Goal: Transaction & Acquisition: Subscribe to service/newsletter

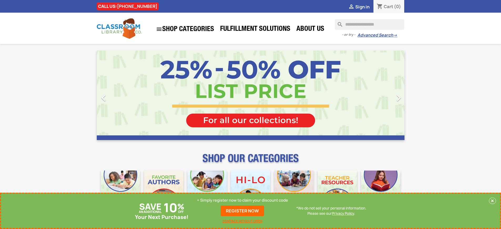
click at [243, 200] on p "+ Simply register now to claim your discount code" at bounding box center [242, 200] width 91 height 5
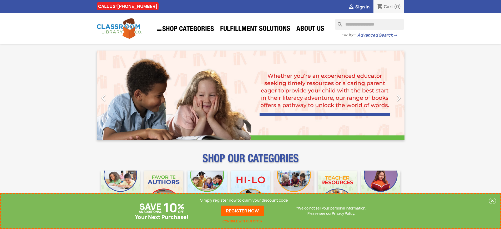
click at [243, 200] on p "+ Simply register now to claim your discount code" at bounding box center [242, 200] width 91 height 5
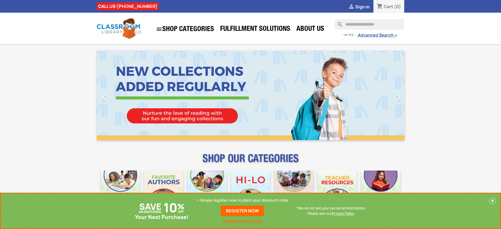
click at [243, 200] on p "+ Simply register now to claim your discount code" at bounding box center [242, 200] width 91 height 5
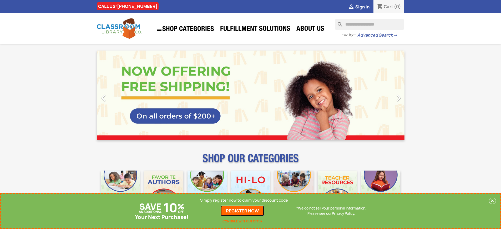
click at [243, 211] on link "REGISTER NOW" at bounding box center [242, 210] width 43 height 11
click at [243, 200] on p "+ Simply register now to claim your discount code" at bounding box center [242, 200] width 91 height 5
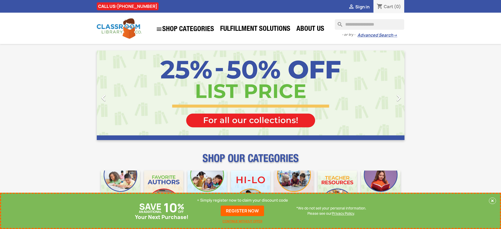
click at [243, 200] on p "+ Simply register now to claim your discount code" at bounding box center [242, 200] width 91 height 5
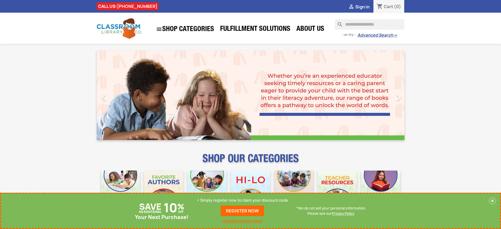
click at [243, 200] on p "+ Simply register now to claim your discount code" at bounding box center [242, 200] width 91 height 5
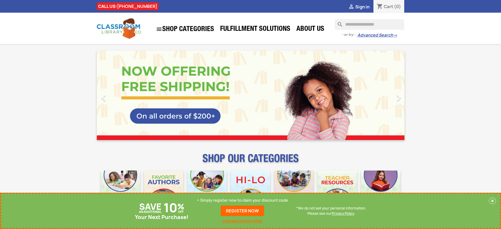
click at [243, 200] on p "+ Simply register now to claim your discount code" at bounding box center [242, 200] width 91 height 5
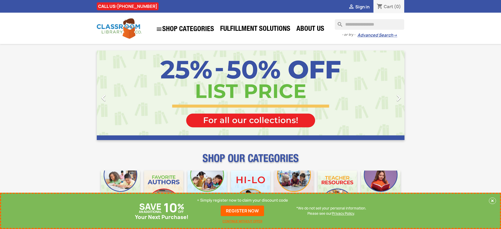
click at [243, 200] on p "+ Simply register now to claim your discount code" at bounding box center [242, 200] width 91 height 5
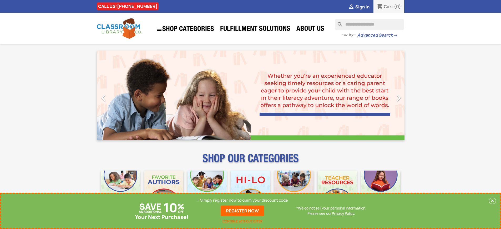
click at [243, 200] on p "+ Simply register now to claim your discount code" at bounding box center [242, 200] width 91 height 5
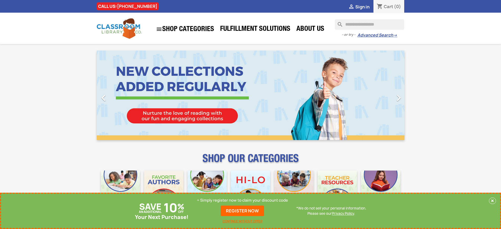
click at [243, 200] on p "+ Simply register now to claim your discount code" at bounding box center [242, 200] width 91 height 5
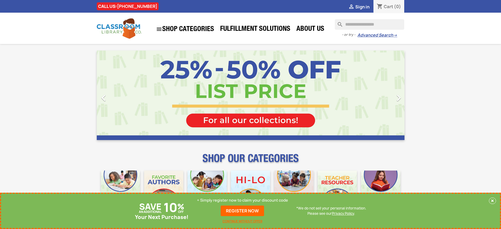
click at [243, 200] on p "+ Simply register now to claim your discount code" at bounding box center [242, 200] width 91 height 5
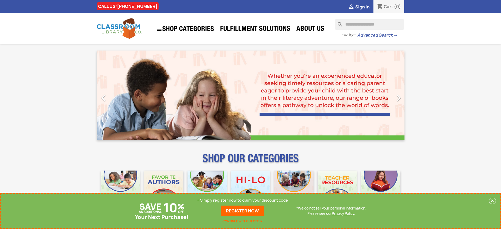
click at [243, 200] on p "+ Simply register now to claim your discount code" at bounding box center [242, 200] width 91 height 5
click at [243, 211] on link "REGISTER NOW" at bounding box center [242, 210] width 43 height 11
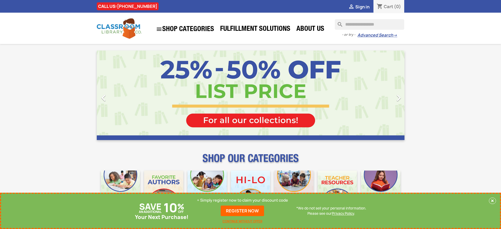
click at [243, 200] on p "+ Simply register now to claim your discount code" at bounding box center [242, 200] width 91 height 5
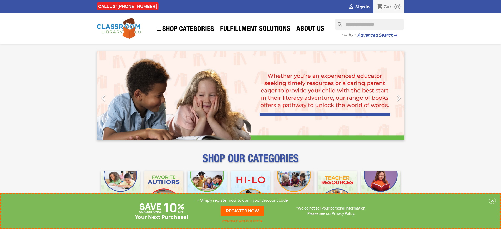
click at [243, 200] on p "+ Simply register now to claim your discount code" at bounding box center [242, 200] width 91 height 5
click at [243, 211] on link "REGISTER NOW" at bounding box center [242, 210] width 43 height 11
